Goal: Task Accomplishment & Management: Manage account settings

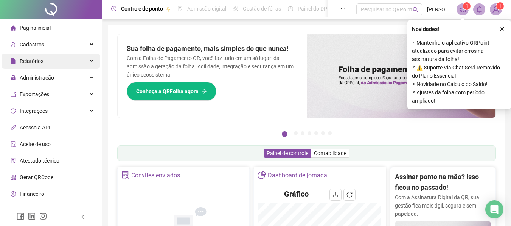
click at [37, 63] on span "Relatórios" at bounding box center [32, 61] width 24 height 6
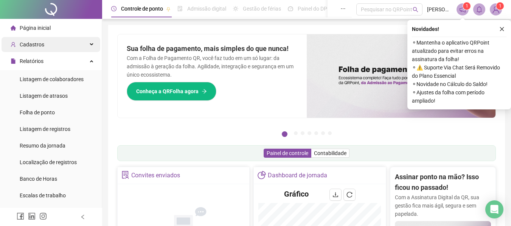
click at [35, 48] on span "Cadastros" at bounding box center [28, 44] width 34 height 15
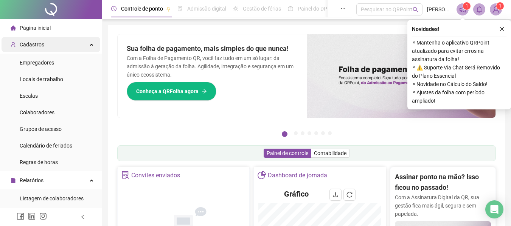
click at [35, 48] on span "Cadastros" at bounding box center [28, 44] width 34 height 15
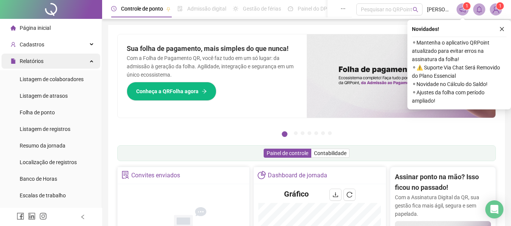
click at [38, 65] on span "Relatórios" at bounding box center [27, 61] width 33 height 15
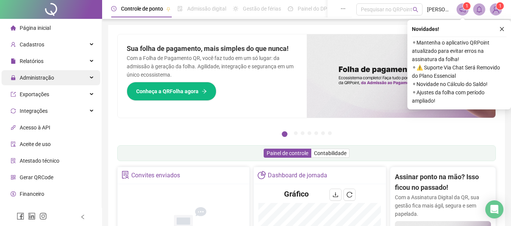
click at [46, 75] on span "Administração" at bounding box center [37, 78] width 34 height 6
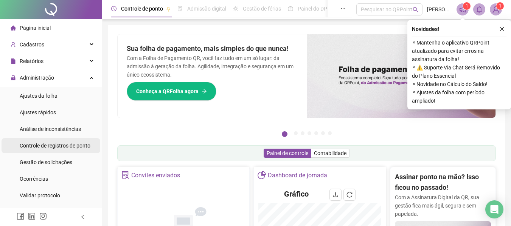
click at [59, 146] on span "Controle de registros de ponto" at bounding box center [55, 146] width 71 height 6
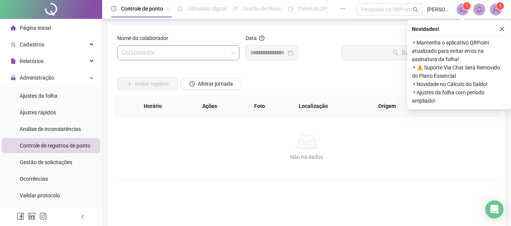
click at [166, 55] on input "search" at bounding box center [175, 53] width 106 height 14
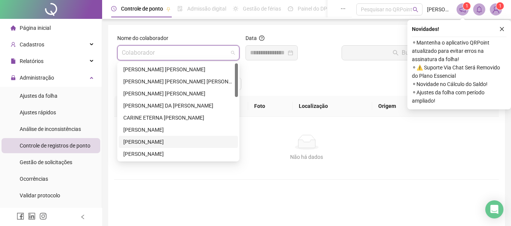
click at [157, 143] on div "[PERSON_NAME]" at bounding box center [178, 142] width 110 height 8
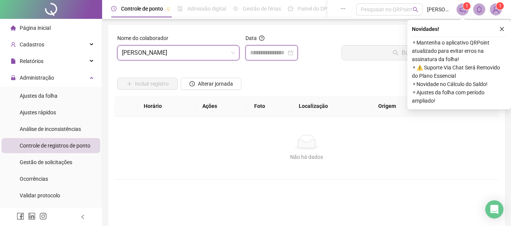
click at [259, 57] on input at bounding box center [268, 52] width 36 height 9
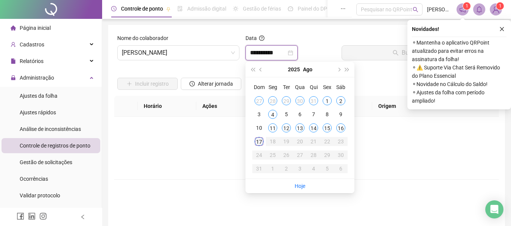
type input "**********"
click at [339, 129] on div "16" at bounding box center [340, 128] width 9 height 9
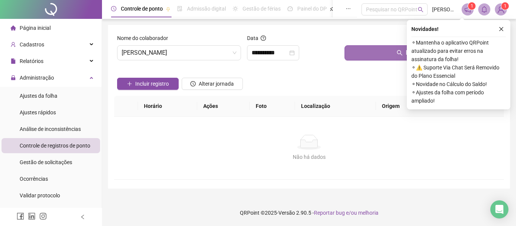
click at [361, 51] on button "Buscar registros" at bounding box center [423, 52] width 157 height 15
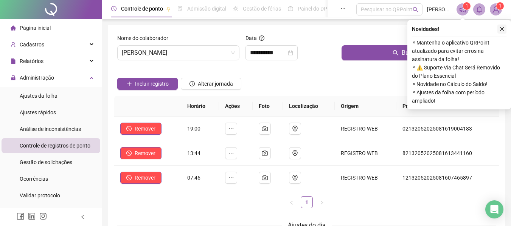
click at [501, 29] on icon "close" at bounding box center [501, 28] width 5 height 5
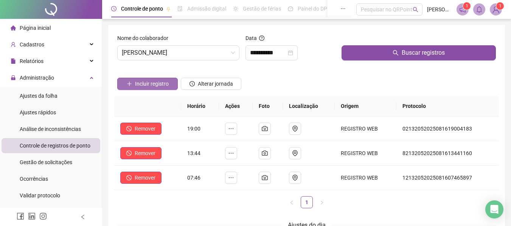
click at [143, 84] on span "Incluir registro" at bounding box center [152, 84] width 34 height 8
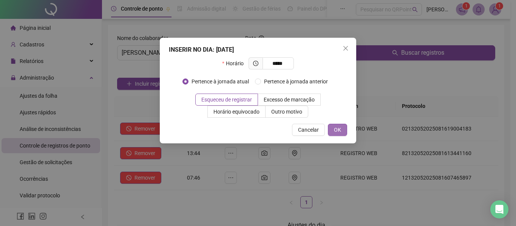
type input "*****"
click at [334, 135] on button "OK" at bounding box center [337, 130] width 19 height 12
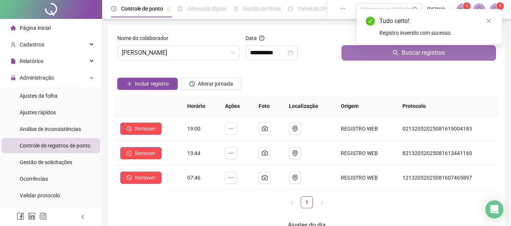
click at [387, 56] on button "Buscar registros" at bounding box center [418, 52] width 154 height 15
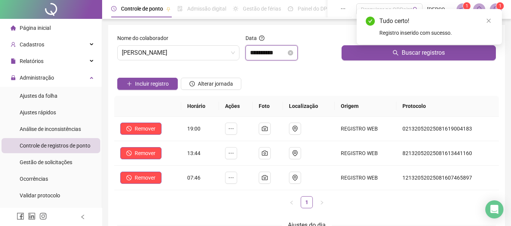
click at [266, 57] on input "**********" at bounding box center [268, 52] width 36 height 9
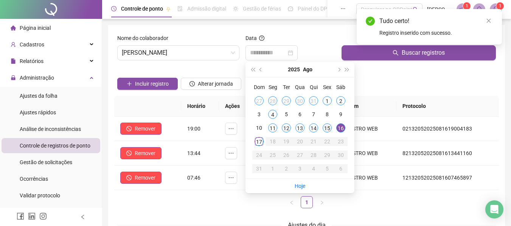
click at [327, 129] on div "15" at bounding box center [326, 128] width 9 height 9
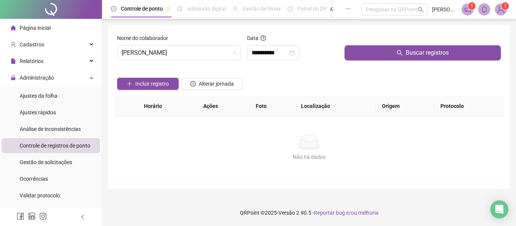
click at [349, 61] on div "Buscar registros" at bounding box center [423, 50] width 163 height 33
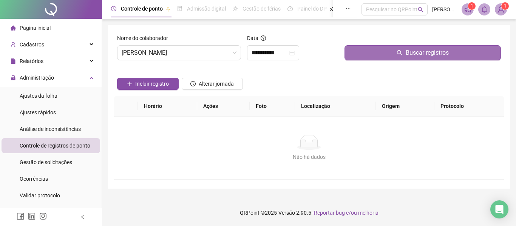
click at [354, 53] on button "Buscar registros" at bounding box center [423, 52] width 157 height 15
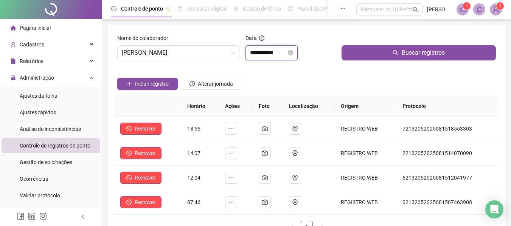
click at [279, 53] on input "**********" at bounding box center [268, 52] width 36 height 9
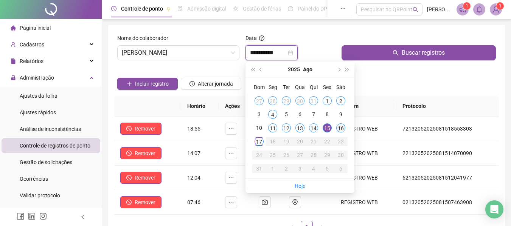
type input "**********"
click at [343, 128] on div "16" at bounding box center [340, 128] width 9 height 9
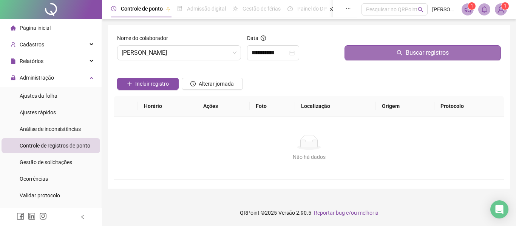
click at [377, 60] on button "Buscar registros" at bounding box center [423, 52] width 157 height 15
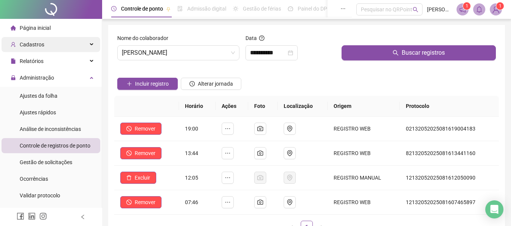
click at [23, 42] on span "Cadastros" at bounding box center [32, 45] width 25 height 6
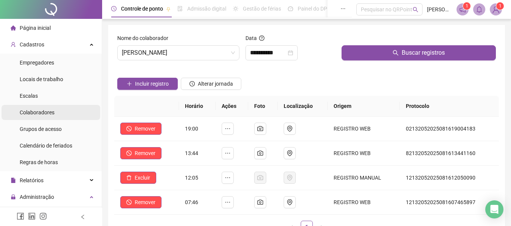
click at [48, 114] on span "Colaboradores" at bounding box center [37, 113] width 35 height 6
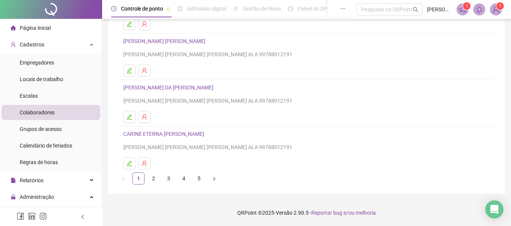
scroll to position [101, 0]
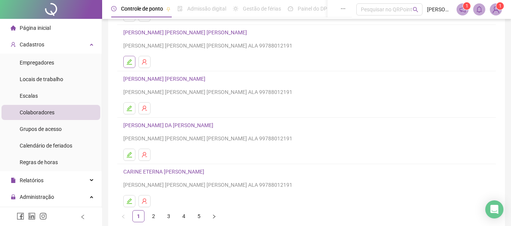
click at [129, 66] on button "button" at bounding box center [129, 62] width 12 height 12
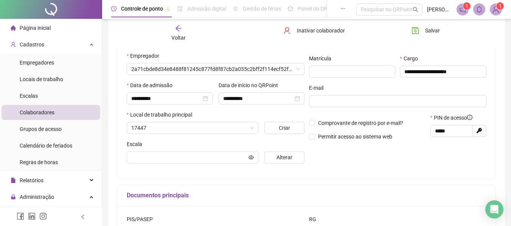
scroll to position [105, 0]
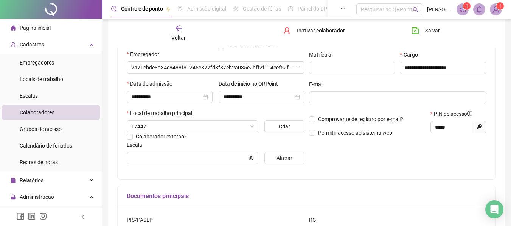
type input "**********"
click at [177, 30] on icon "arrow-left" at bounding box center [179, 29] width 8 height 8
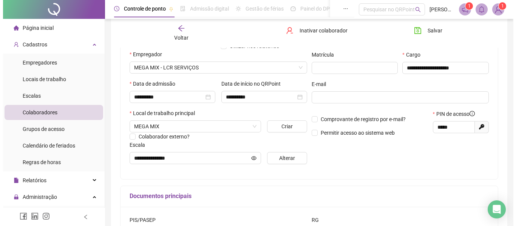
scroll to position [0, 0]
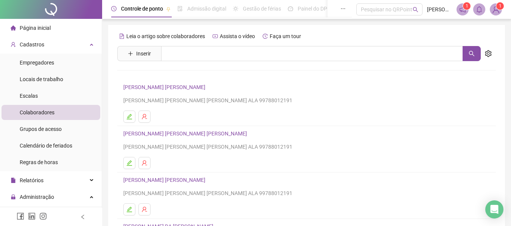
click at [47, 28] on span "Página inicial" at bounding box center [35, 28] width 31 height 6
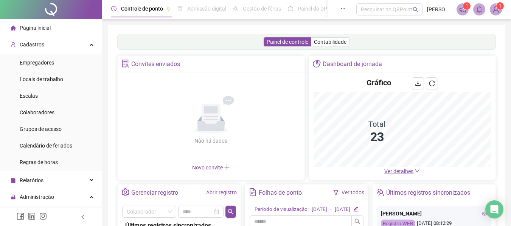
click at [495, 10] on img at bounding box center [495, 9] width 11 height 11
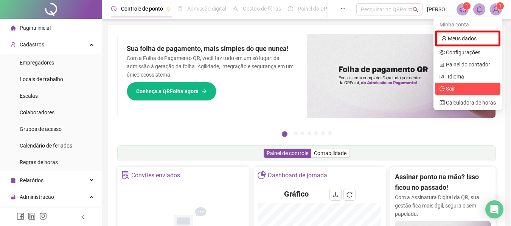
click at [454, 87] on span "Sair" at bounding box center [450, 89] width 9 height 6
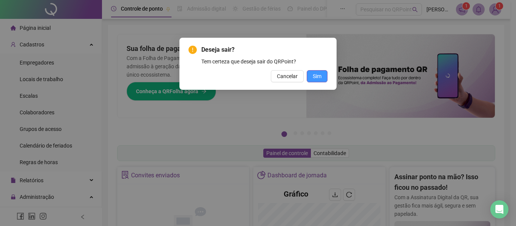
click at [315, 78] on span "Sim" at bounding box center [317, 76] width 9 height 8
